Goal: Task Accomplishment & Management: Complete application form

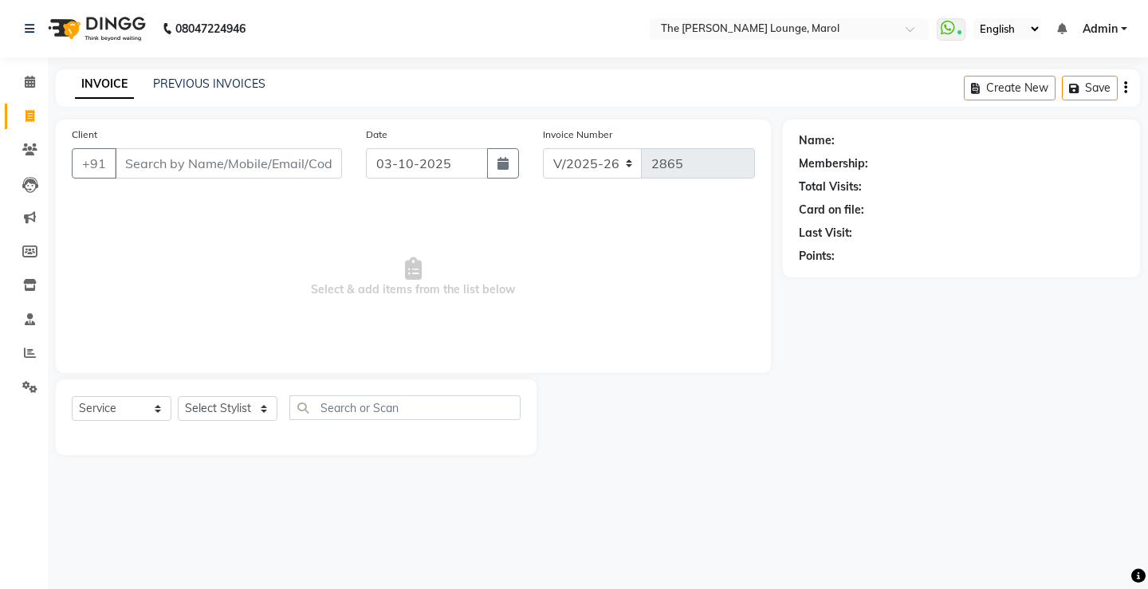
select select "7188"
select select "service"
click at [141, 171] on input "Client" at bounding box center [228, 163] width 227 height 30
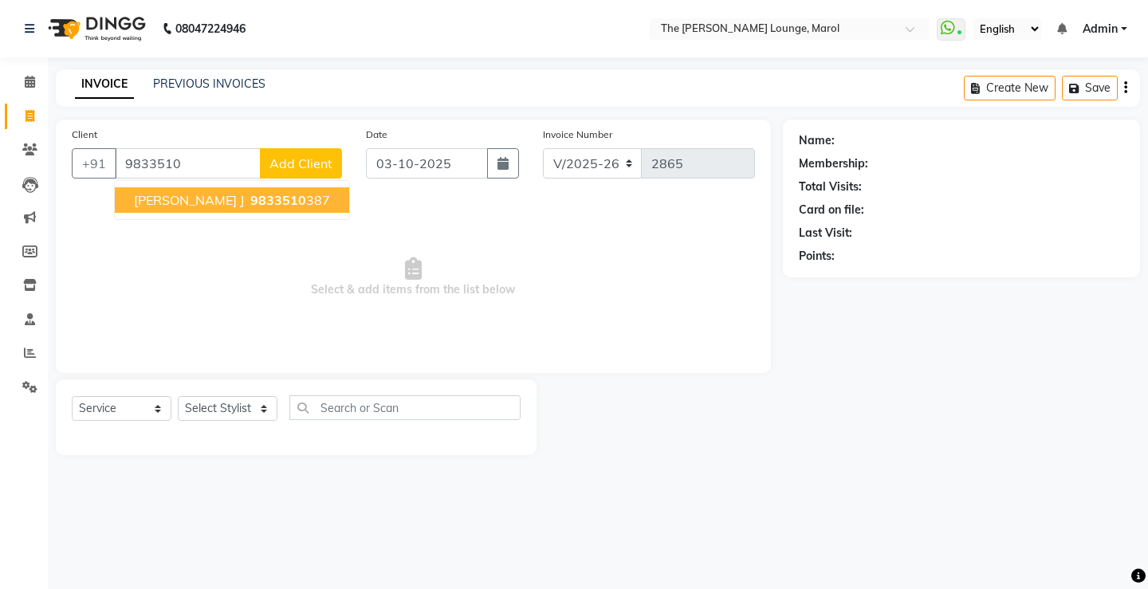
click at [168, 205] on span "[PERSON_NAME] J" at bounding box center [189, 200] width 110 height 16
type input "9833510387"
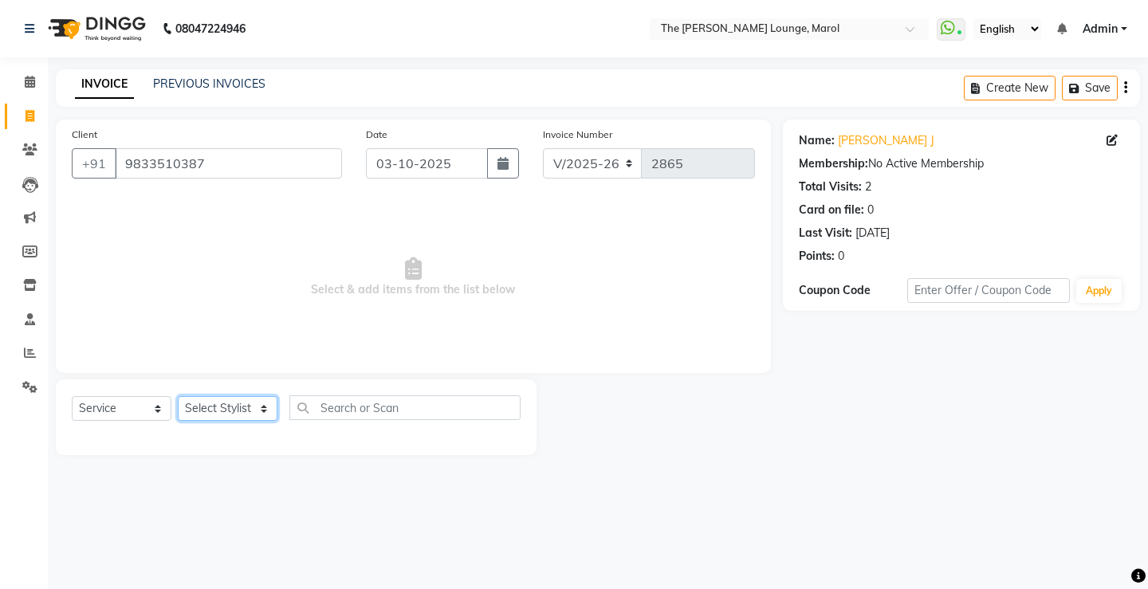
click at [254, 404] on select "Select Stylist [PERSON_NAME] [PERSON_NAME] [PERSON_NAME] [PERSON_NAME] [PERSON_…" at bounding box center [228, 408] width 100 height 25
click at [178, 396] on select "Select Stylist [PERSON_NAME] [PERSON_NAME] [PERSON_NAME] [PERSON_NAME] [PERSON_…" at bounding box center [228, 408] width 100 height 25
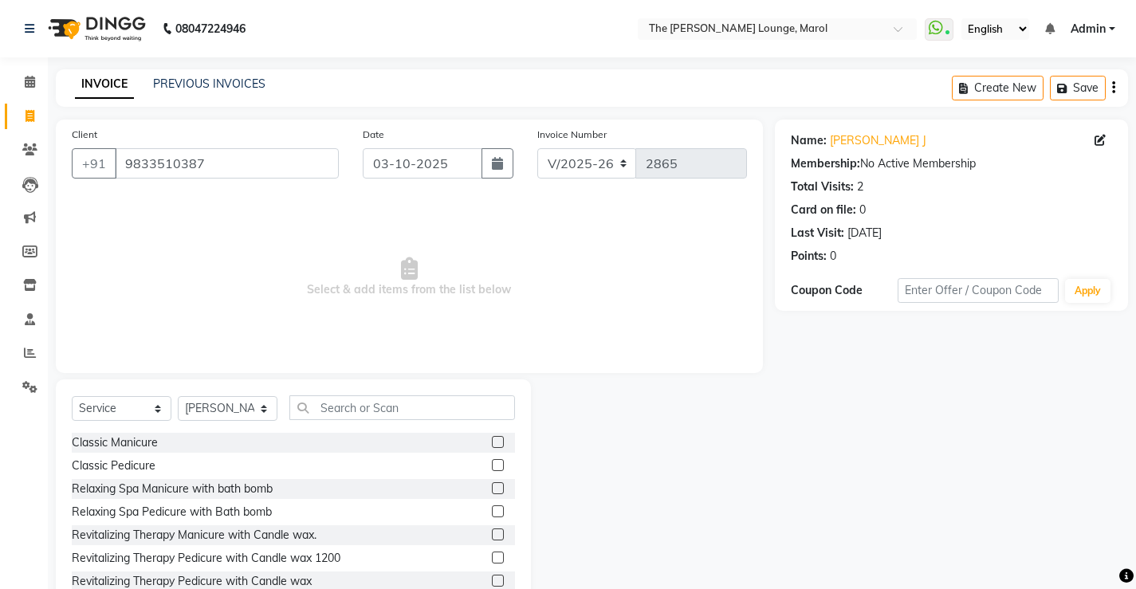
click at [325, 391] on div "Select Service Product Membership Package Voucher Prepaid Gift Card Select Styl…" at bounding box center [293, 497] width 475 height 235
click at [328, 410] on input "text" at bounding box center [402, 407] width 226 height 25
click at [263, 410] on select "Select Stylist [PERSON_NAME] [PERSON_NAME] [PERSON_NAME] [PERSON_NAME] [PERSON_…" at bounding box center [228, 408] width 100 height 25
select select "64222"
click at [178, 396] on select "Select Stylist [PERSON_NAME] [PERSON_NAME] [PERSON_NAME] [PERSON_NAME] [PERSON_…" at bounding box center [228, 408] width 100 height 25
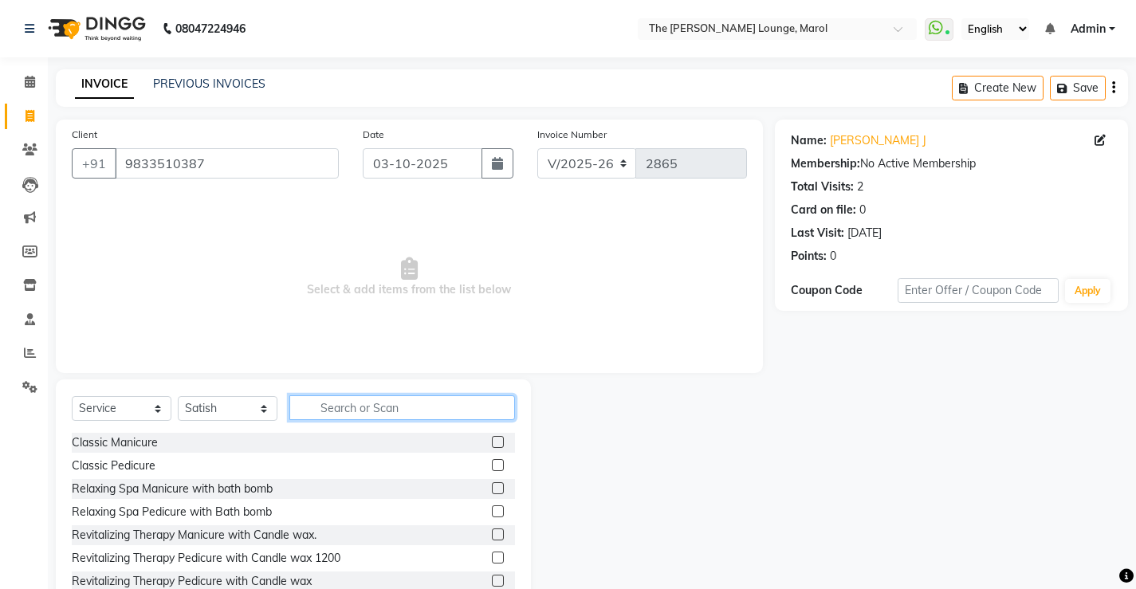
click at [356, 415] on input "text" at bounding box center [402, 407] width 226 height 25
click at [395, 403] on input "text" at bounding box center [402, 407] width 226 height 25
type input "hair"
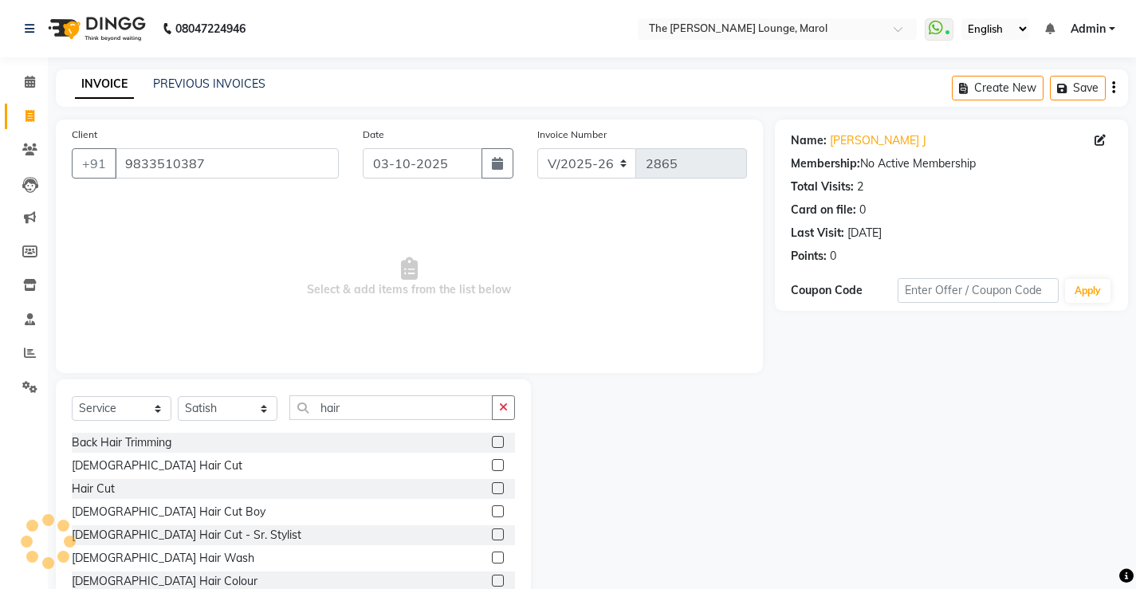
click at [492, 466] on label at bounding box center [498, 465] width 12 height 12
click at [492, 466] on input "checkbox" at bounding box center [497, 466] width 10 height 10
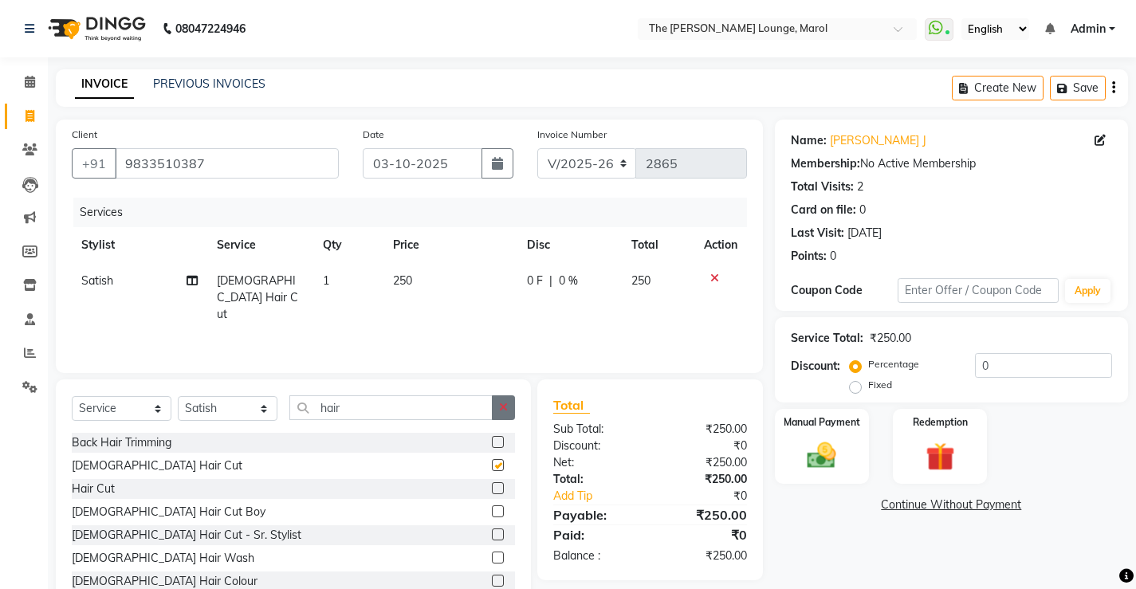
checkbox input "false"
click at [503, 410] on icon "button" at bounding box center [503, 407] width 9 height 11
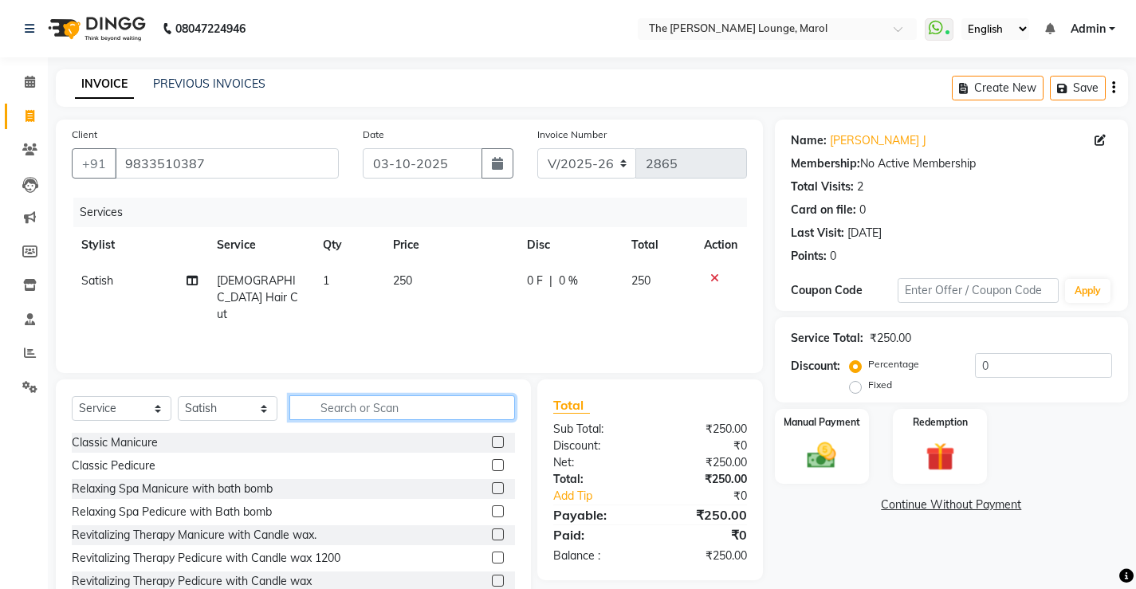
click at [444, 409] on input "text" at bounding box center [402, 407] width 226 height 25
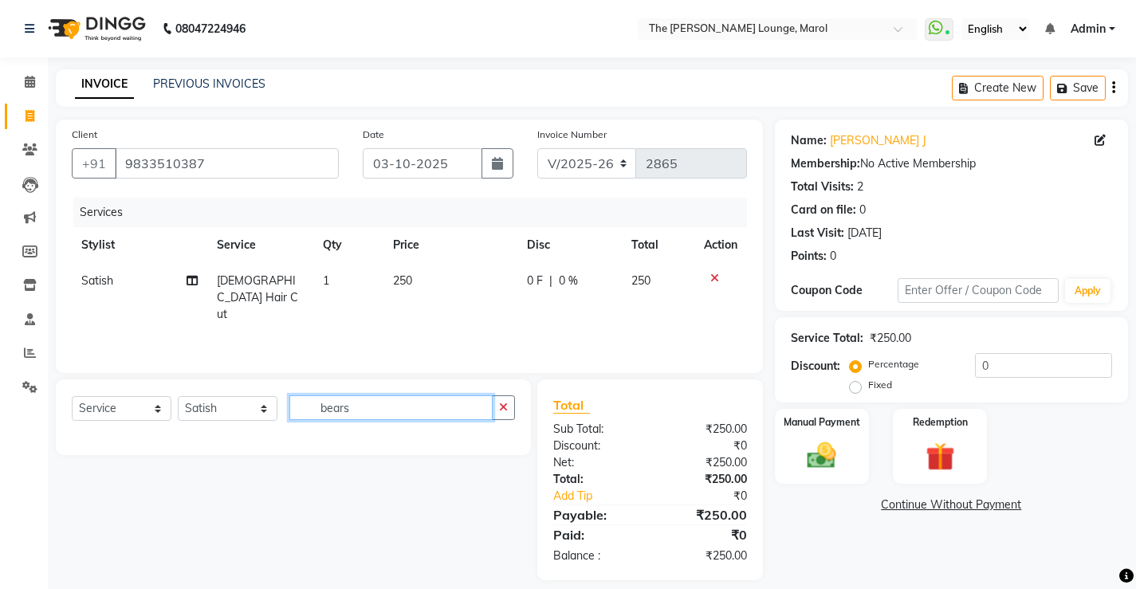
click at [478, 407] on input "bears" at bounding box center [390, 407] width 203 height 25
type input "bear"
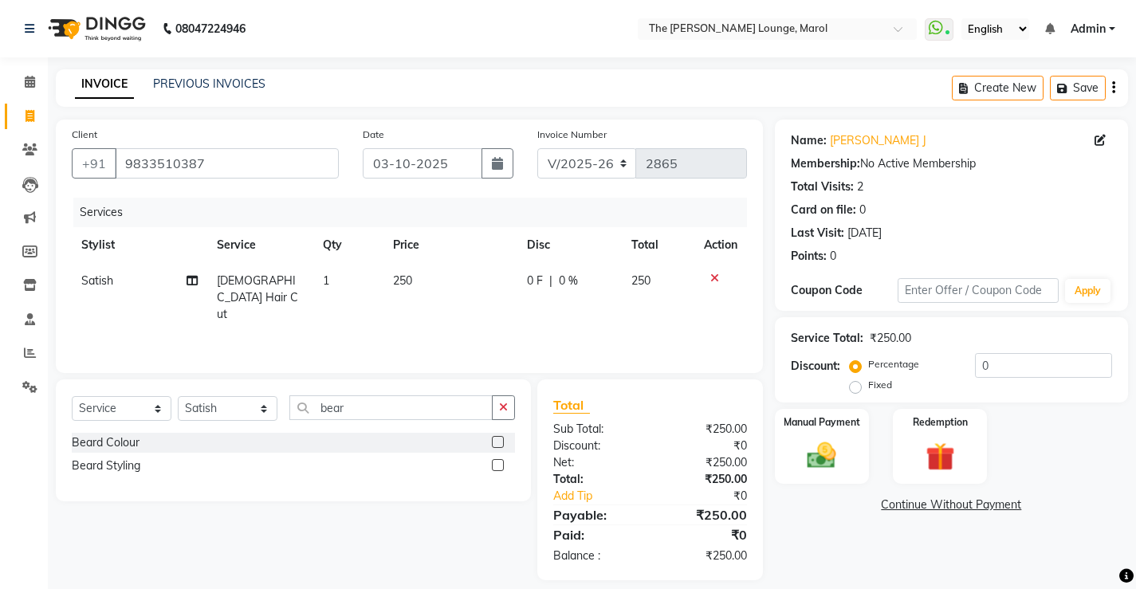
click at [498, 463] on label at bounding box center [498, 465] width 12 height 12
click at [498, 463] on input "checkbox" at bounding box center [497, 466] width 10 height 10
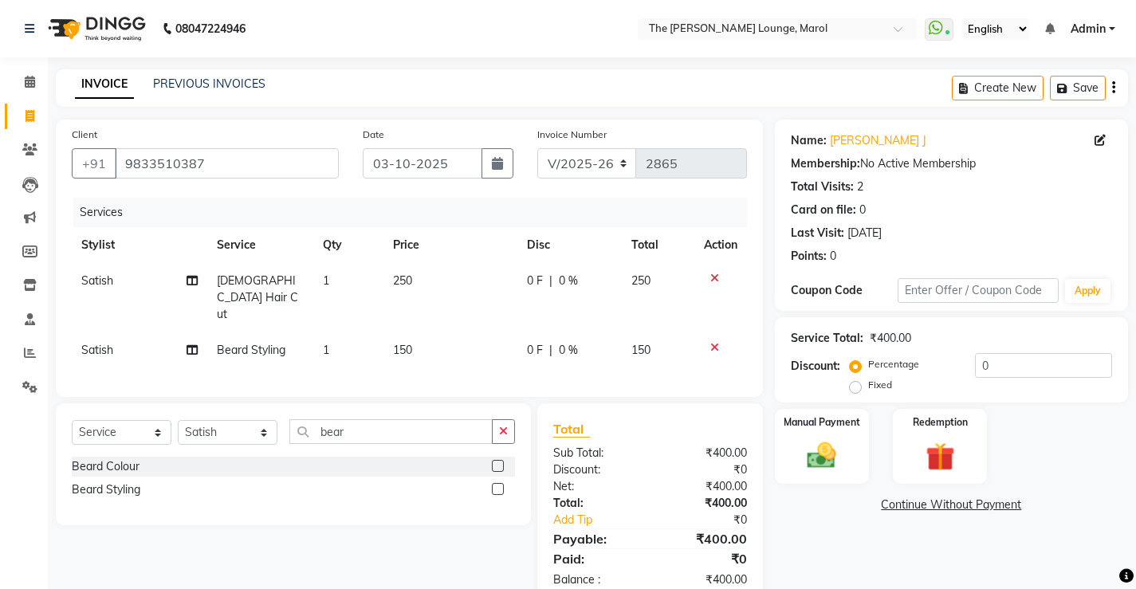
click at [498, 483] on label at bounding box center [498, 489] width 12 height 12
click at [498, 485] on input "checkbox" at bounding box center [497, 490] width 10 height 10
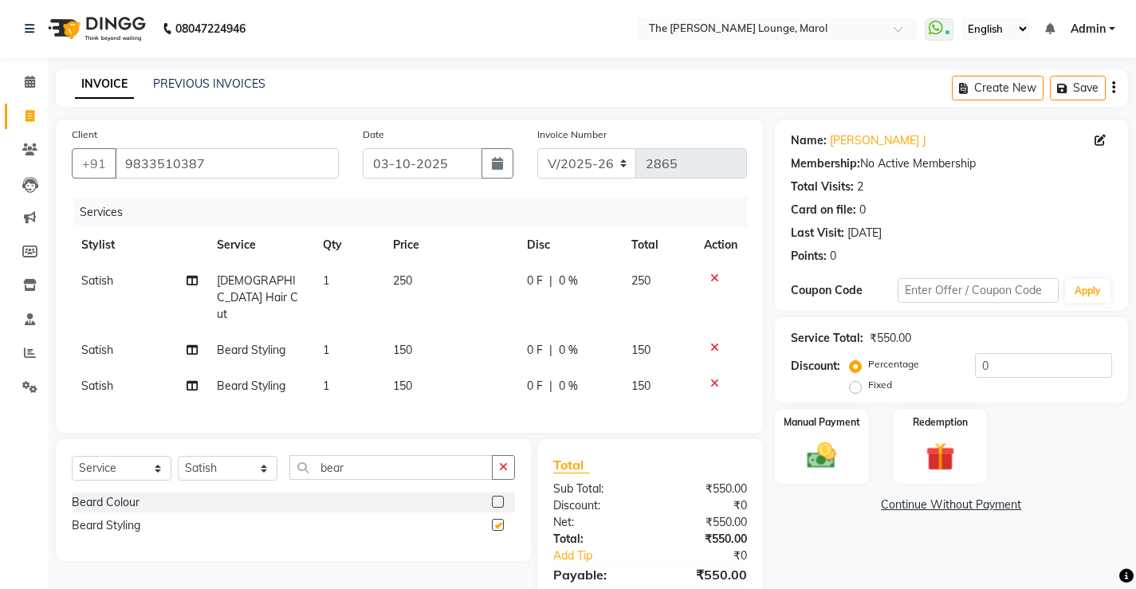
checkbox input "false"
click at [500, 455] on button "button" at bounding box center [503, 467] width 23 height 25
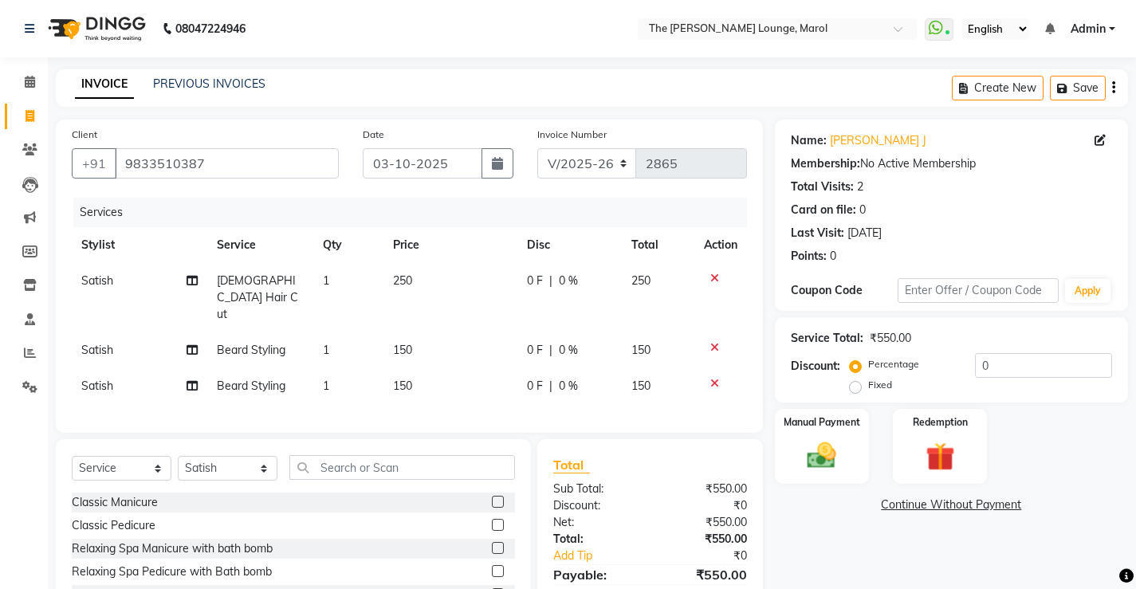
click at [713, 378] on icon at bounding box center [714, 383] width 9 height 11
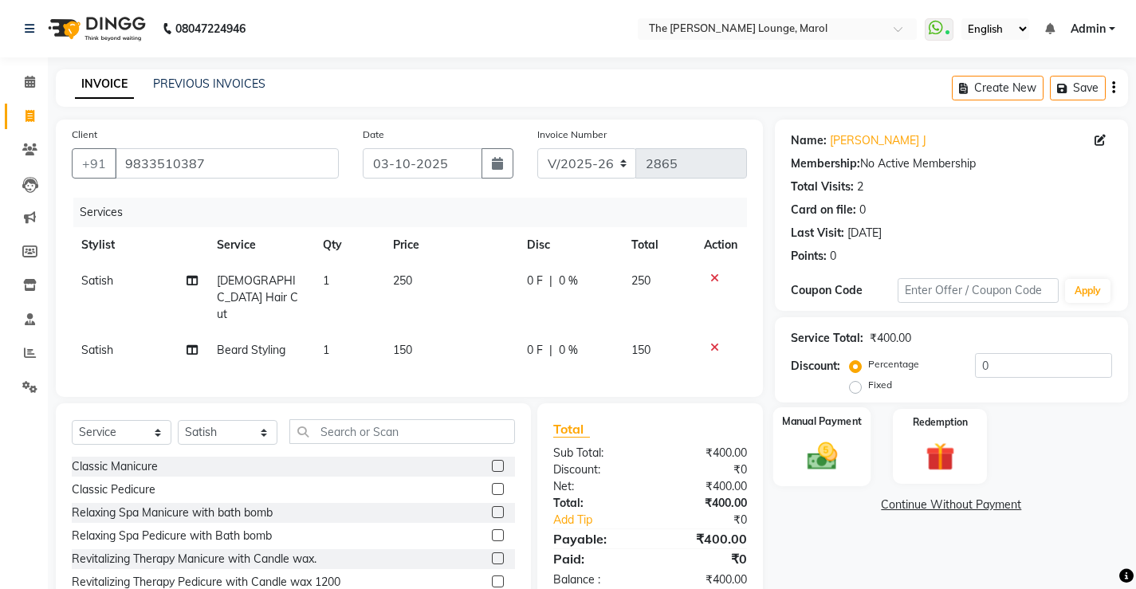
click at [816, 473] on img at bounding box center [821, 456] width 49 height 34
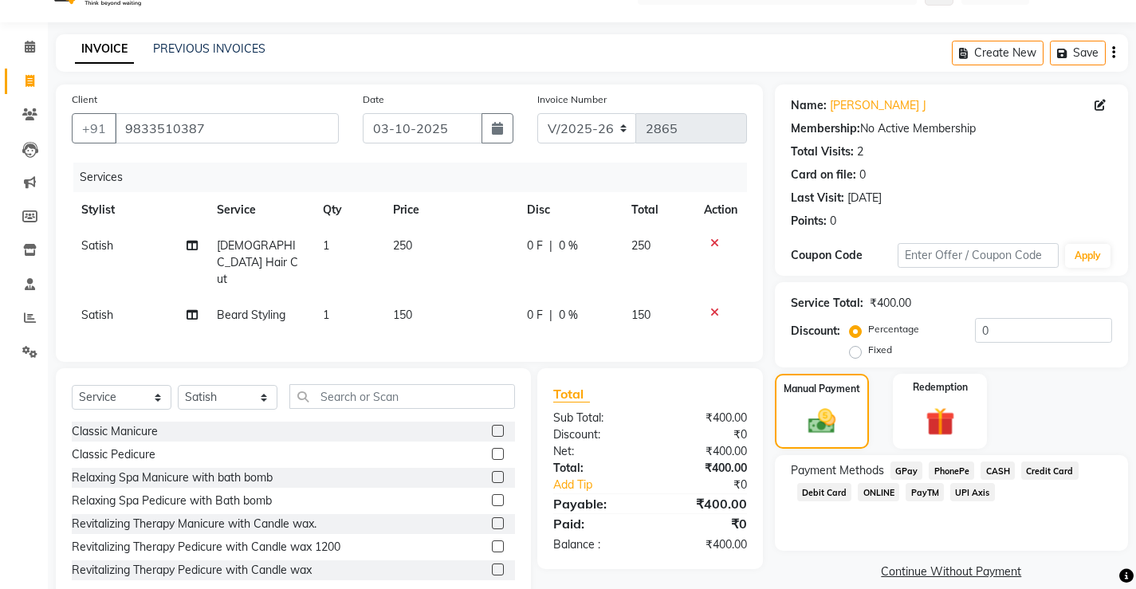
scroll to position [53, 0]
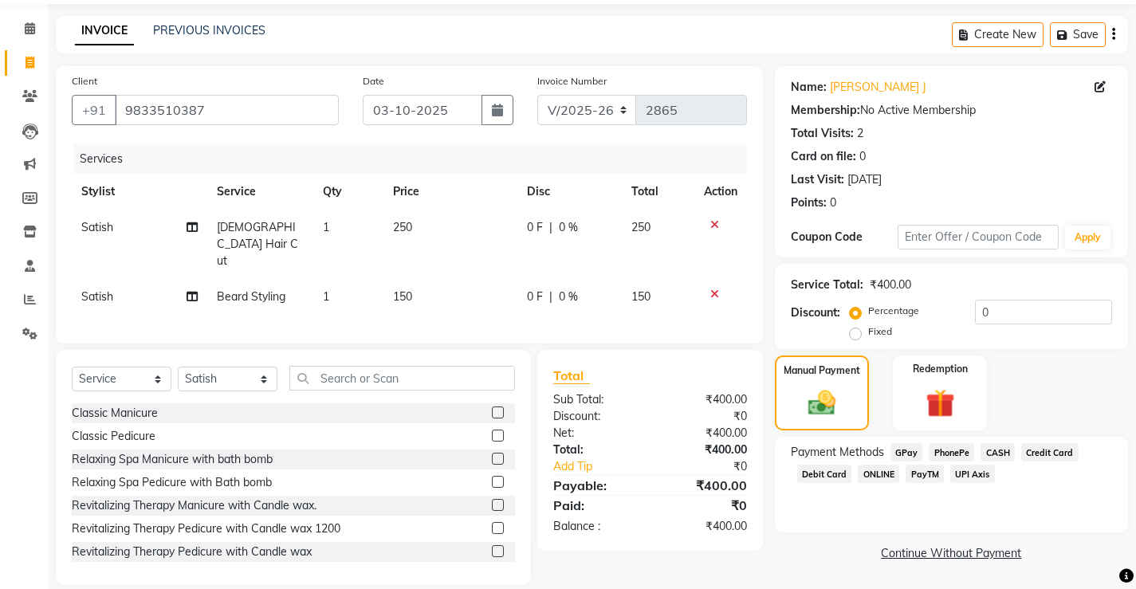
click at [930, 478] on span "PayTM" at bounding box center [925, 474] width 38 height 18
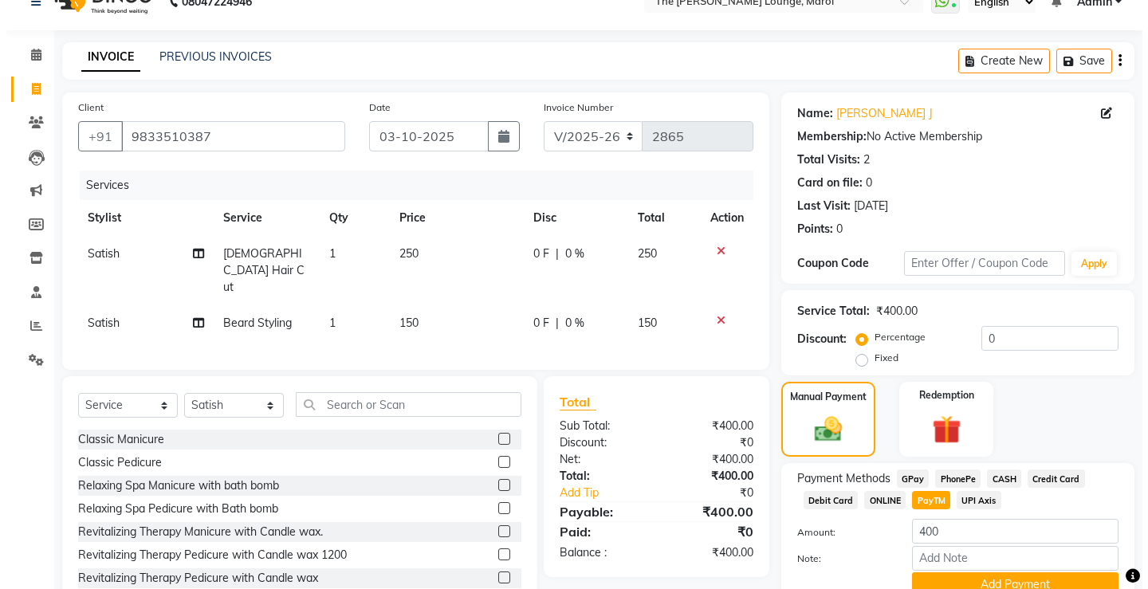
scroll to position [0, 0]
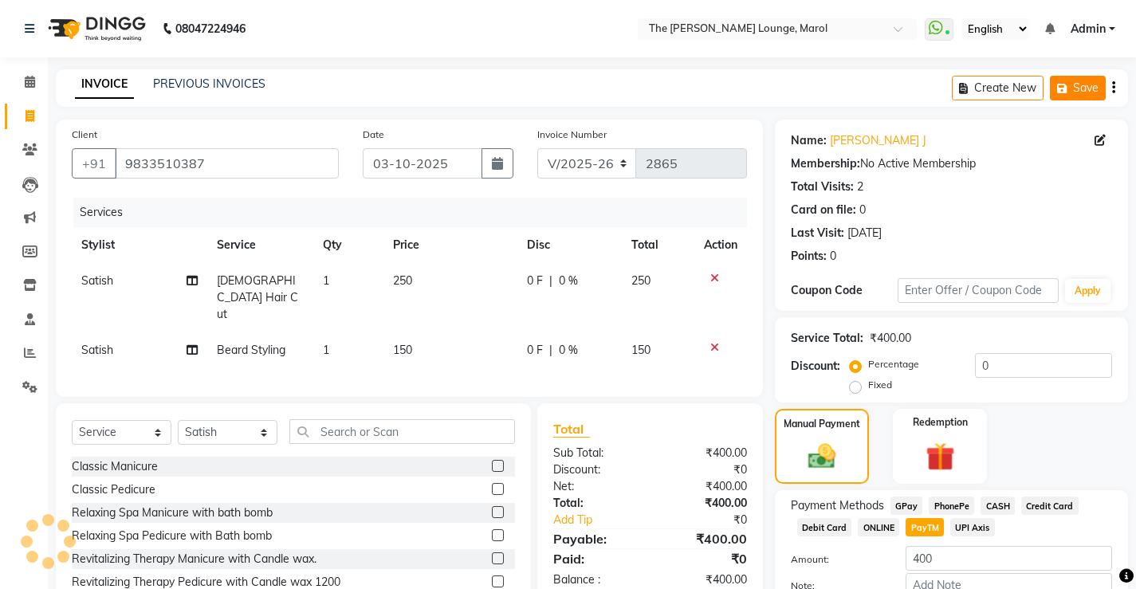
click at [1083, 84] on button "Save" at bounding box center [1078, 88] width 56 height 25
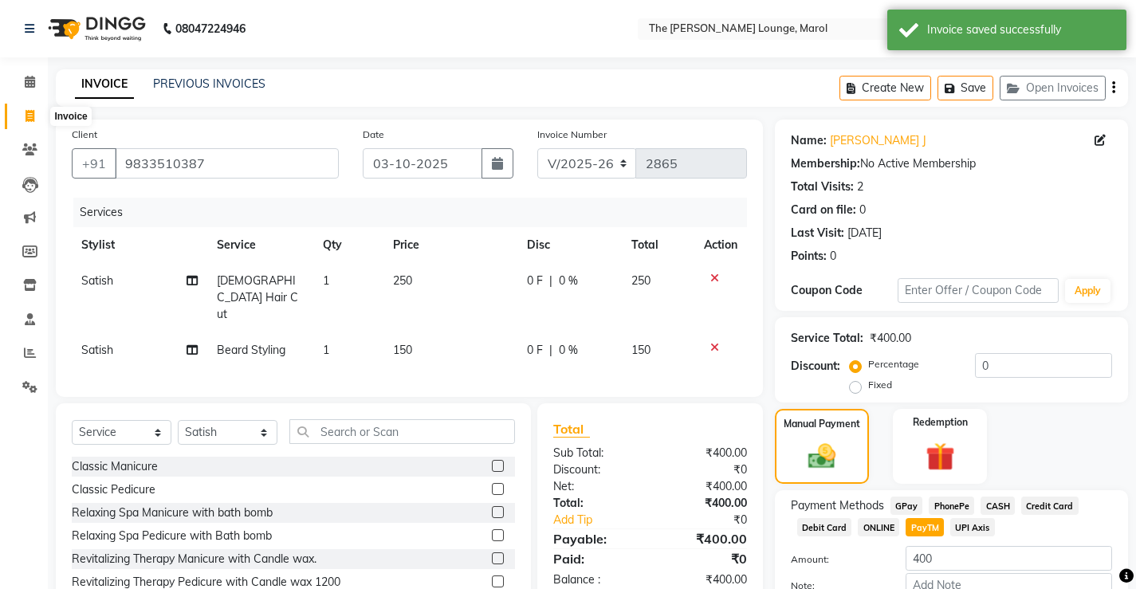
click at [27, 116] on icon at bounding box center [30, 116] width 9 height 12
select select "service"
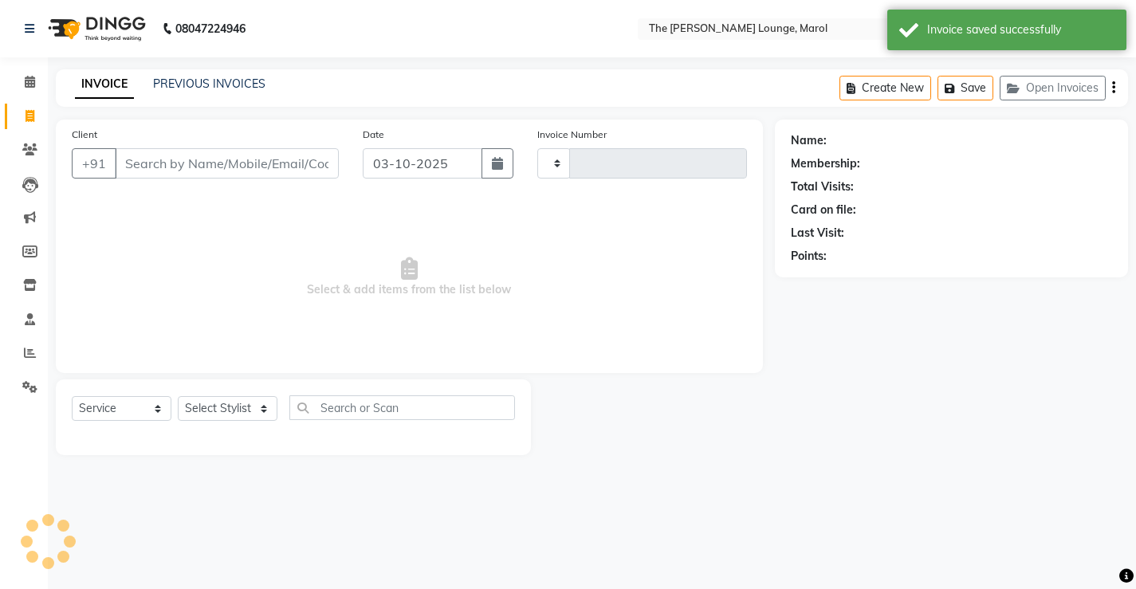
type input "2865"
select select "7188"
